Goal: Navigation & Orientation: Go to known website

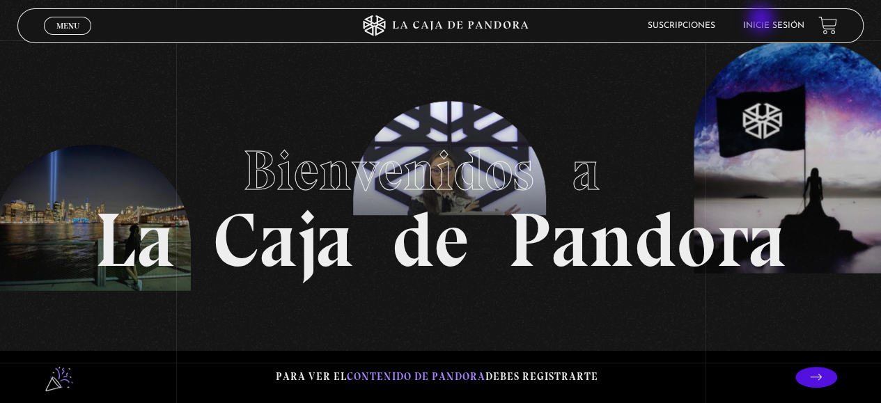
click at [763, 20] on li "Inicie sesión" at bounding box center [773, 26] width 61 height 22
click at [772, 27] on link "Inicie sesión" at bounding box center [773, 26] width 61 height 8
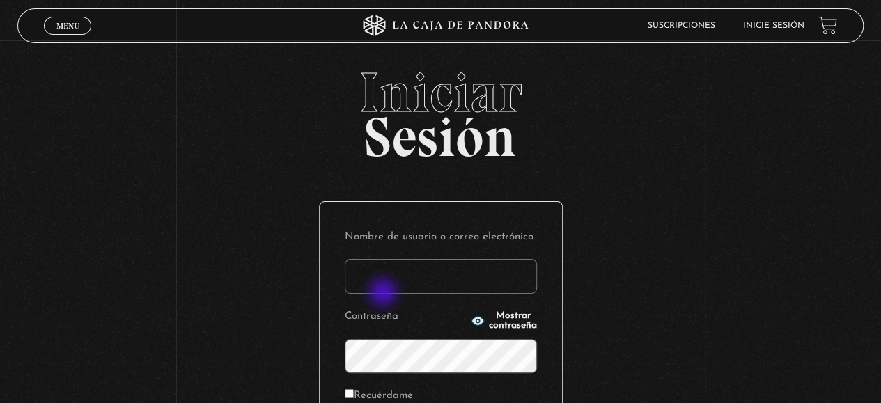
click at [386, 267] on input "Nombre de usuario o correo electrónico" at bounding box center [441, 276] width 192 height 35
type input "dalianarebeca06@hotmail.com"
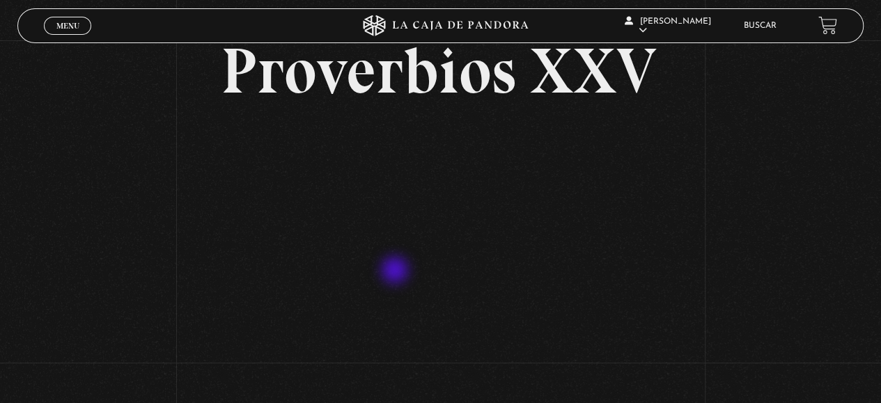
scroll to position [139, 0]
